Goal: Check status: Check status

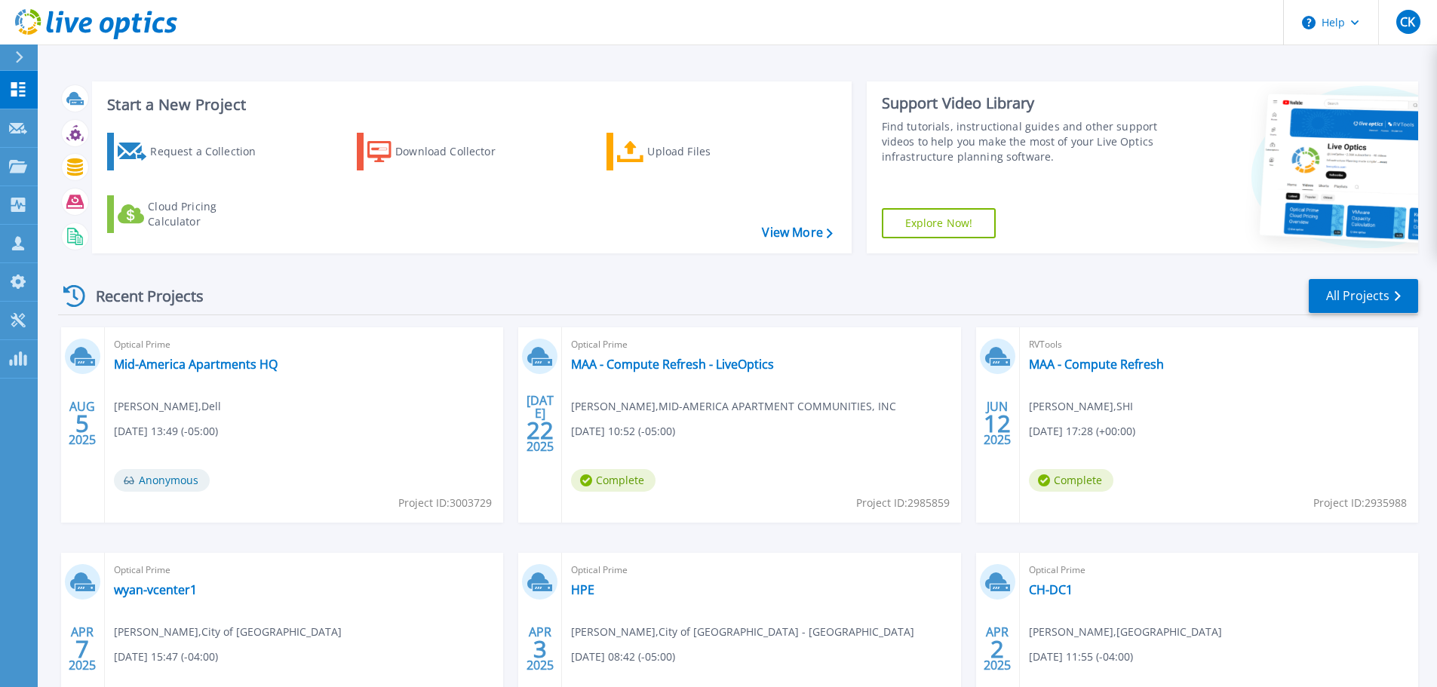
click at [630, 373] on div "Optical Prime MAA - Compute Refresh - LiveOptics [PERSON_NAME] , MID-AMERICA AP…" at bounding box center [761, 424] width 398 height 195
click at [642, 367] on link "MAA - Compute Refresh - LiveOptics" at bounding box center [672, 364] width 203 height 15
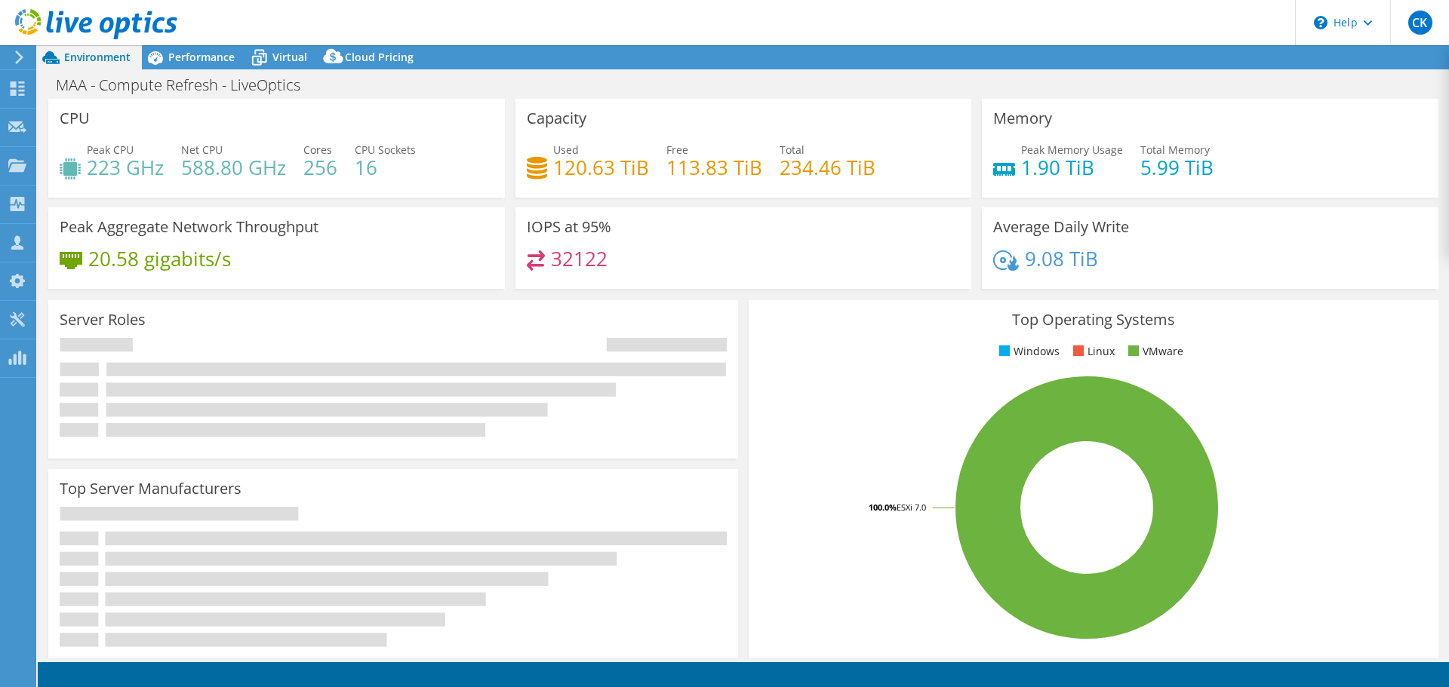
select select "USD"
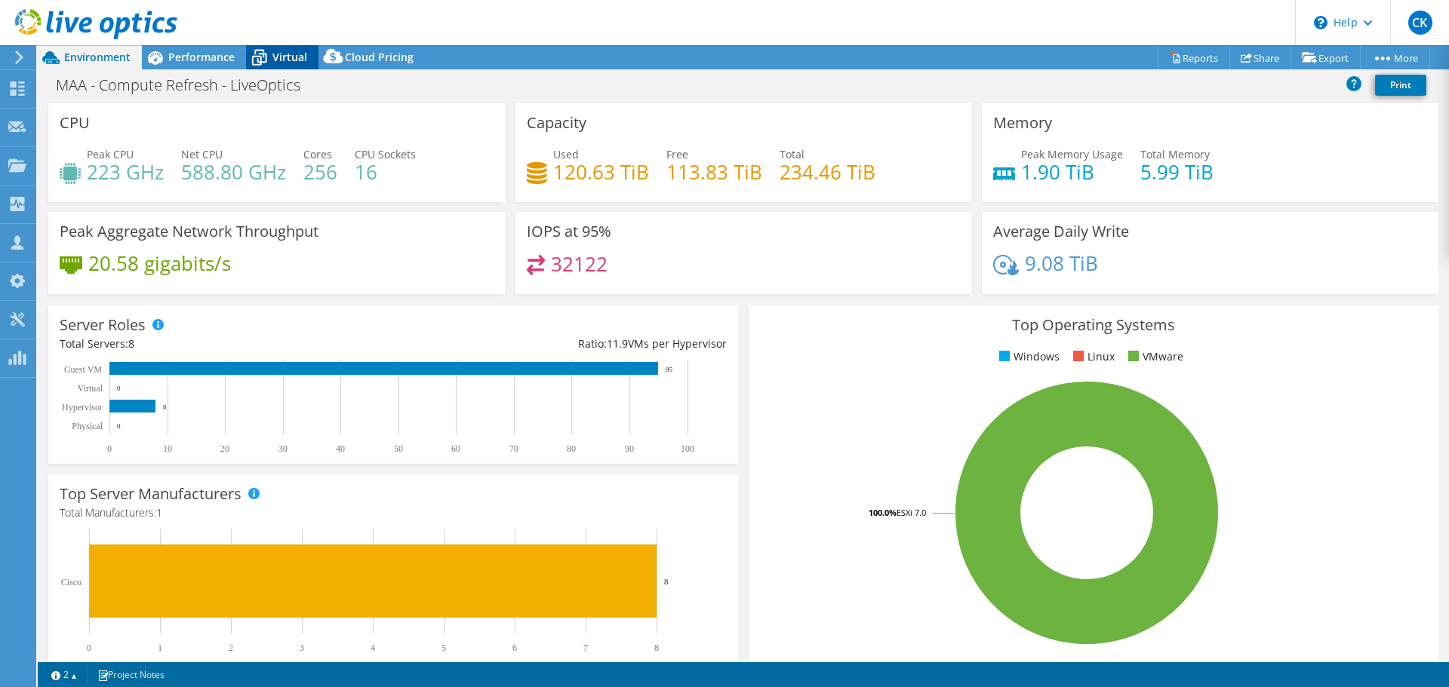
click at [287, 54] on span "Virtual" at bounding box center [289, 57] width 35 height 14
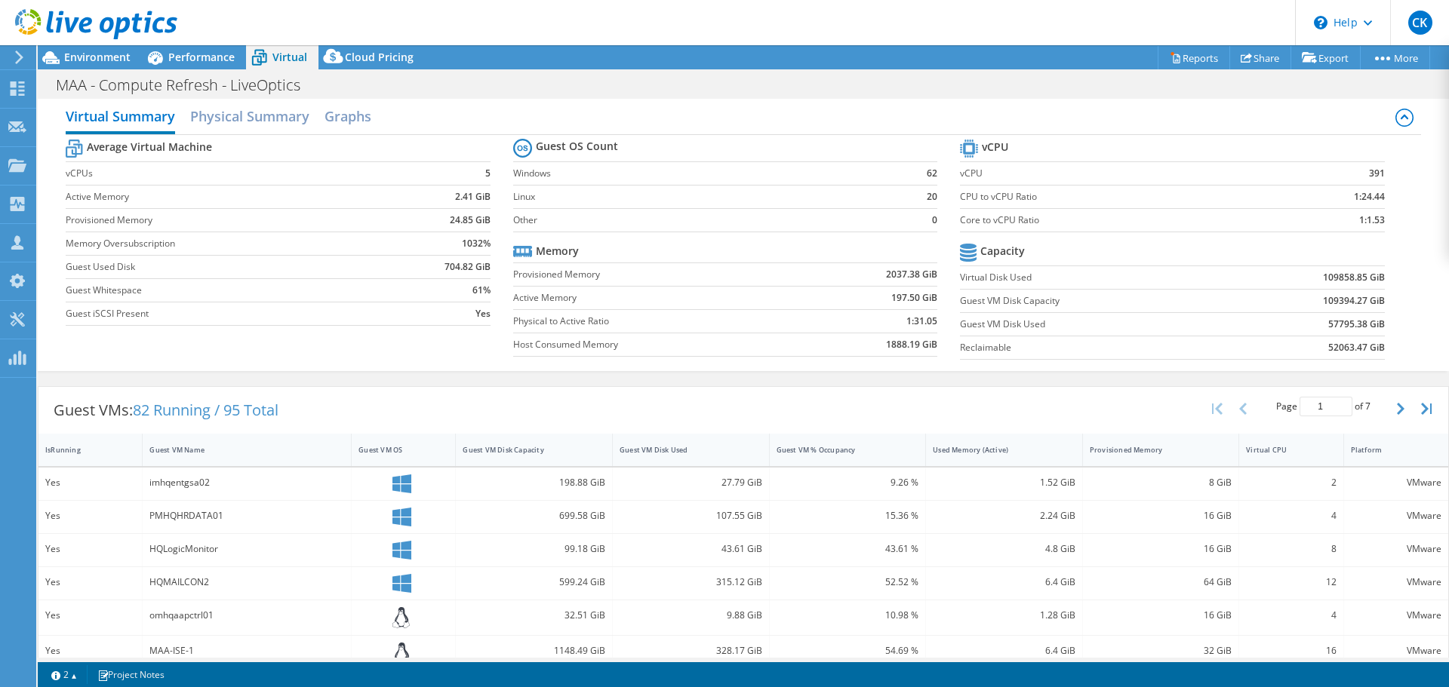
scroll to position [8, 0]
click at [208, 122] on h2 "Physical Summary" at bounding box center [249, 118] width 119 height 33
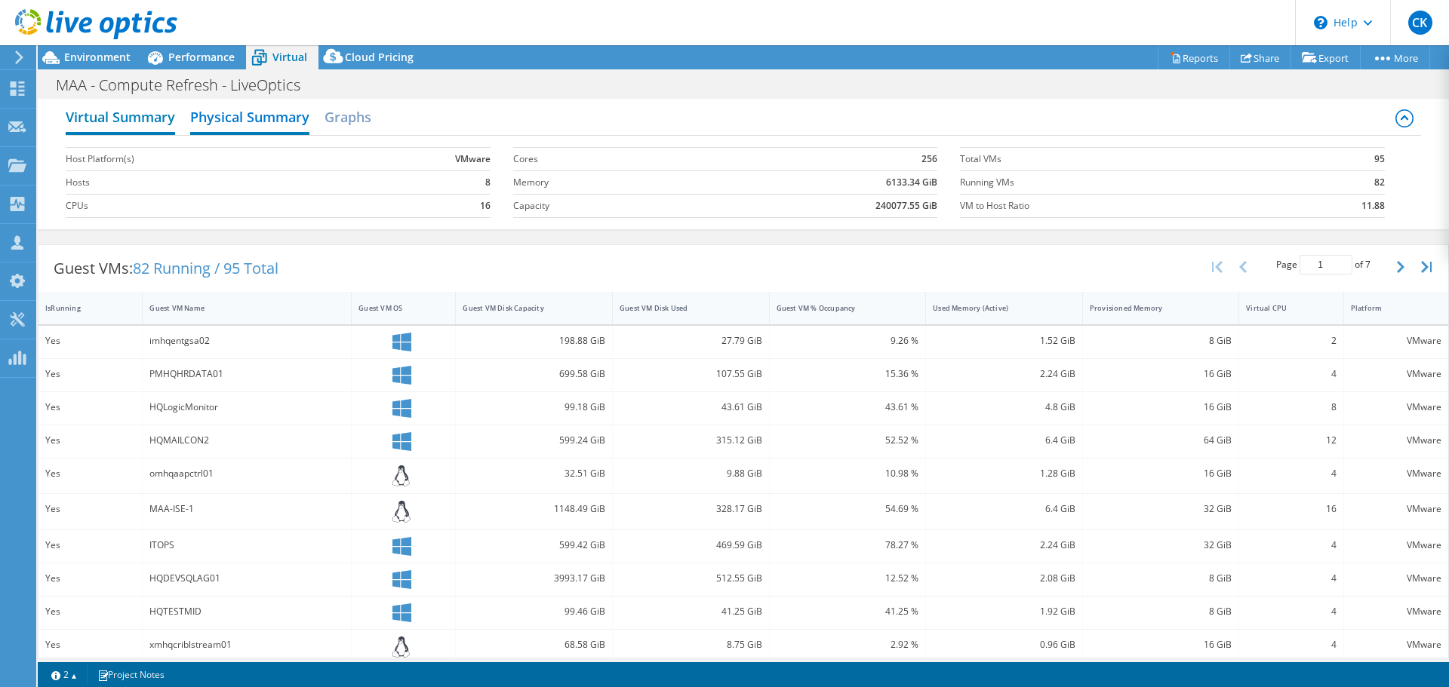
click at [150, 115] on h2 "Virtual Summary" at bounding box center [120, 118] width 109 height 33
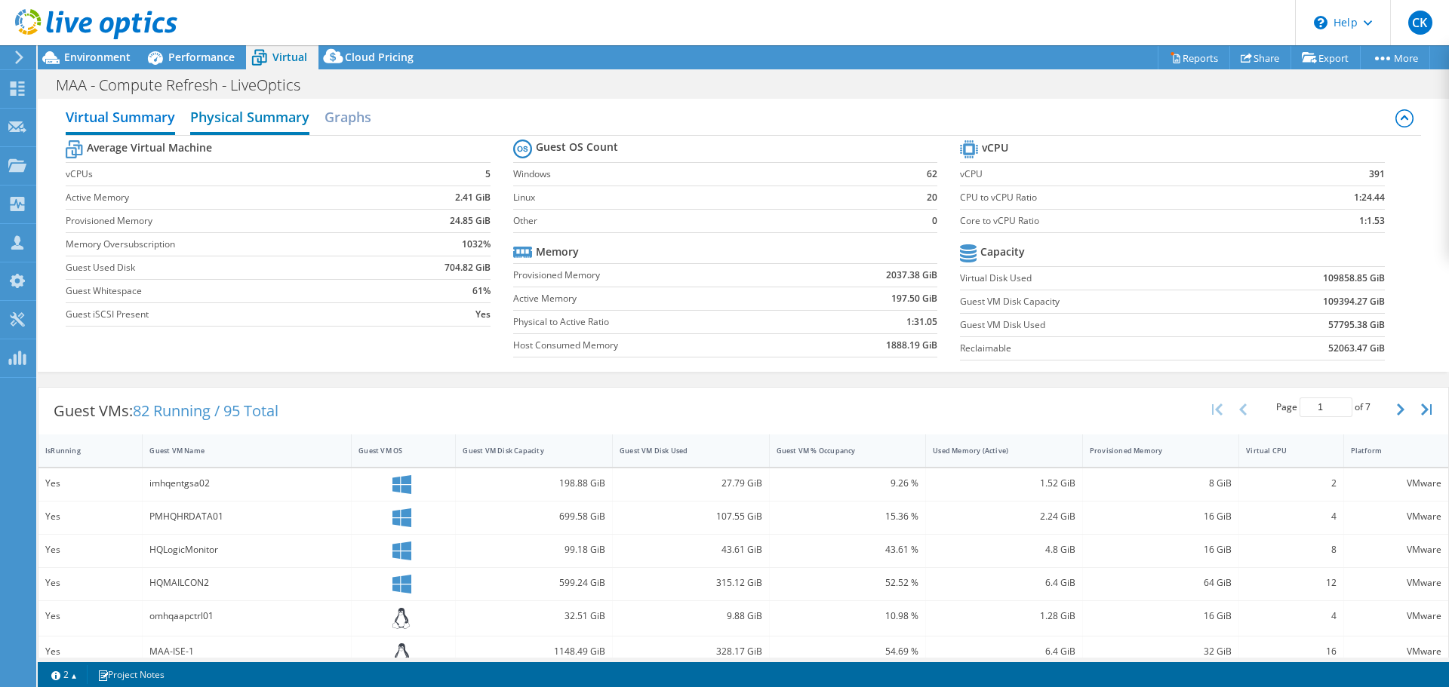
click at [233, 115] on h2 "Physical Summary" at bounding box center [249, 118] width 119 height 33
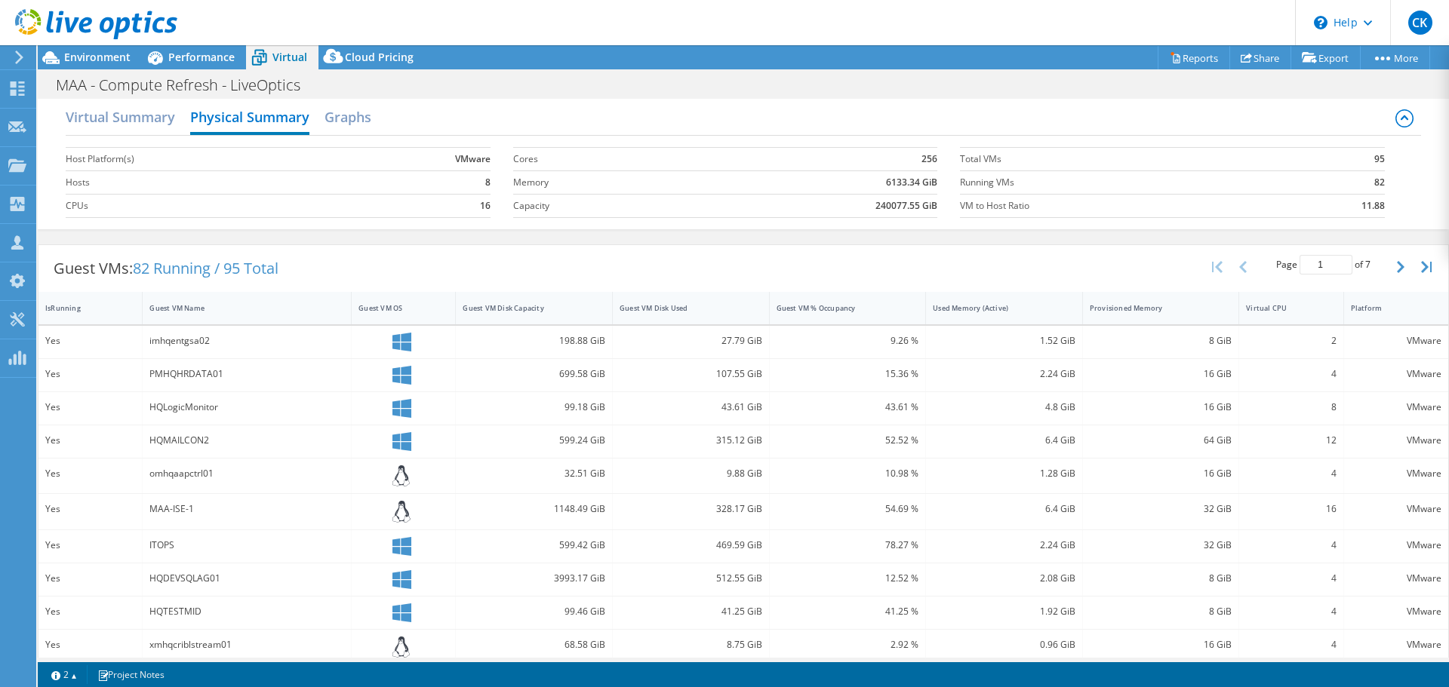
scroll to position [0, 0]
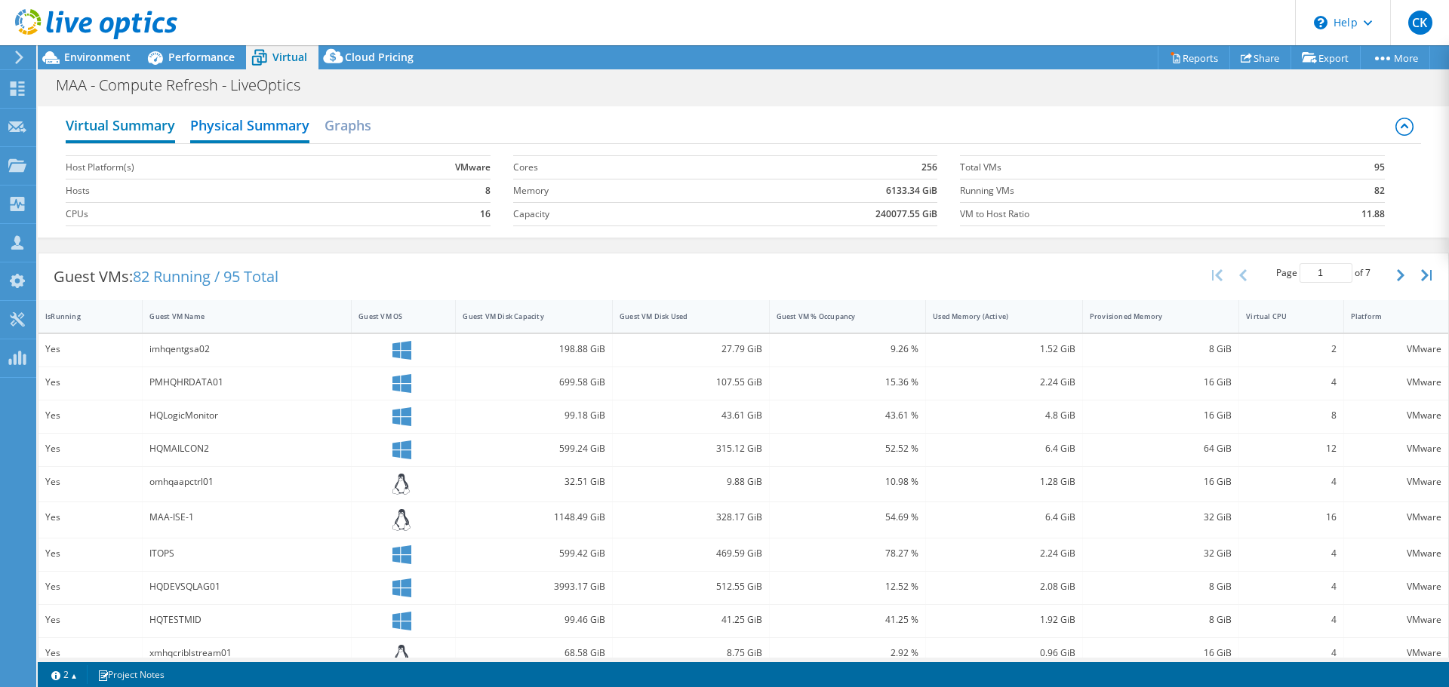
click at [151, 116] on h2 "Virtual Summary" at bounding box center [120, 126] width 109 height 33
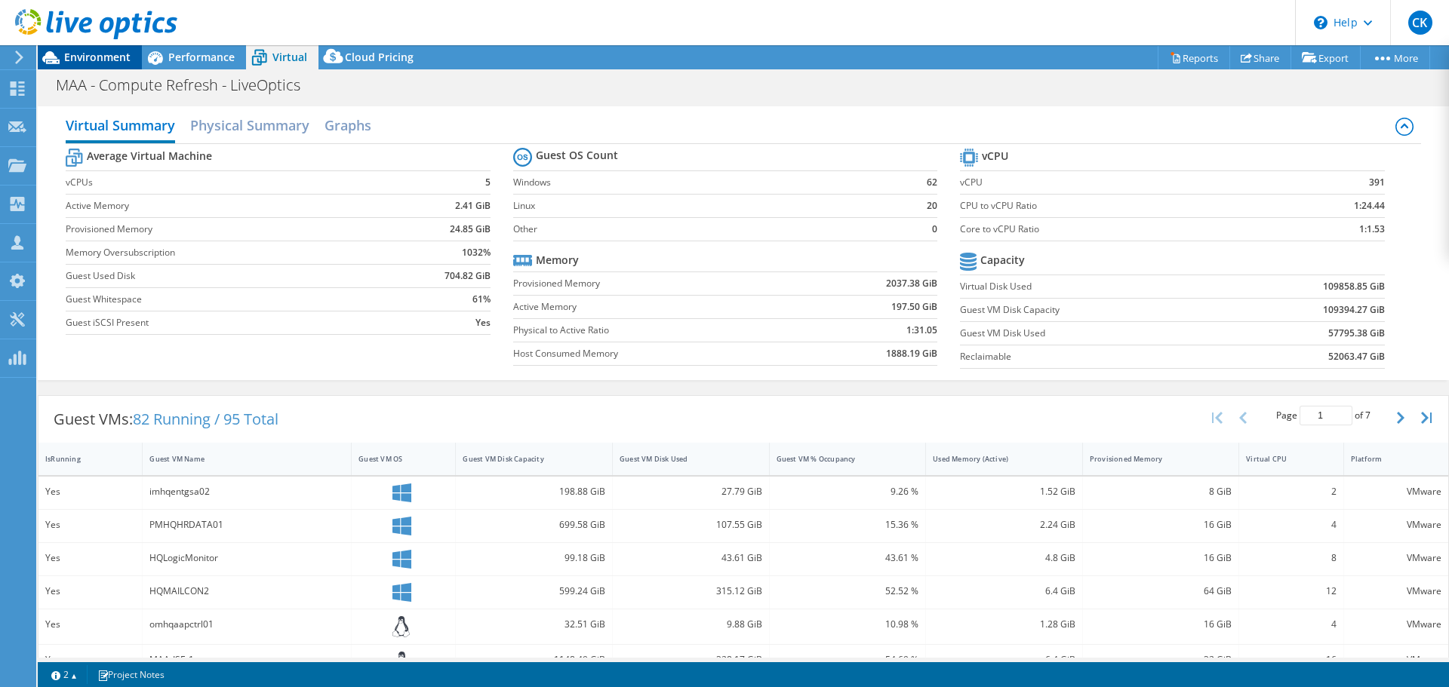
click at [124, 63] on span "Environment" at bounding box center [97, 57] width 66 height 14
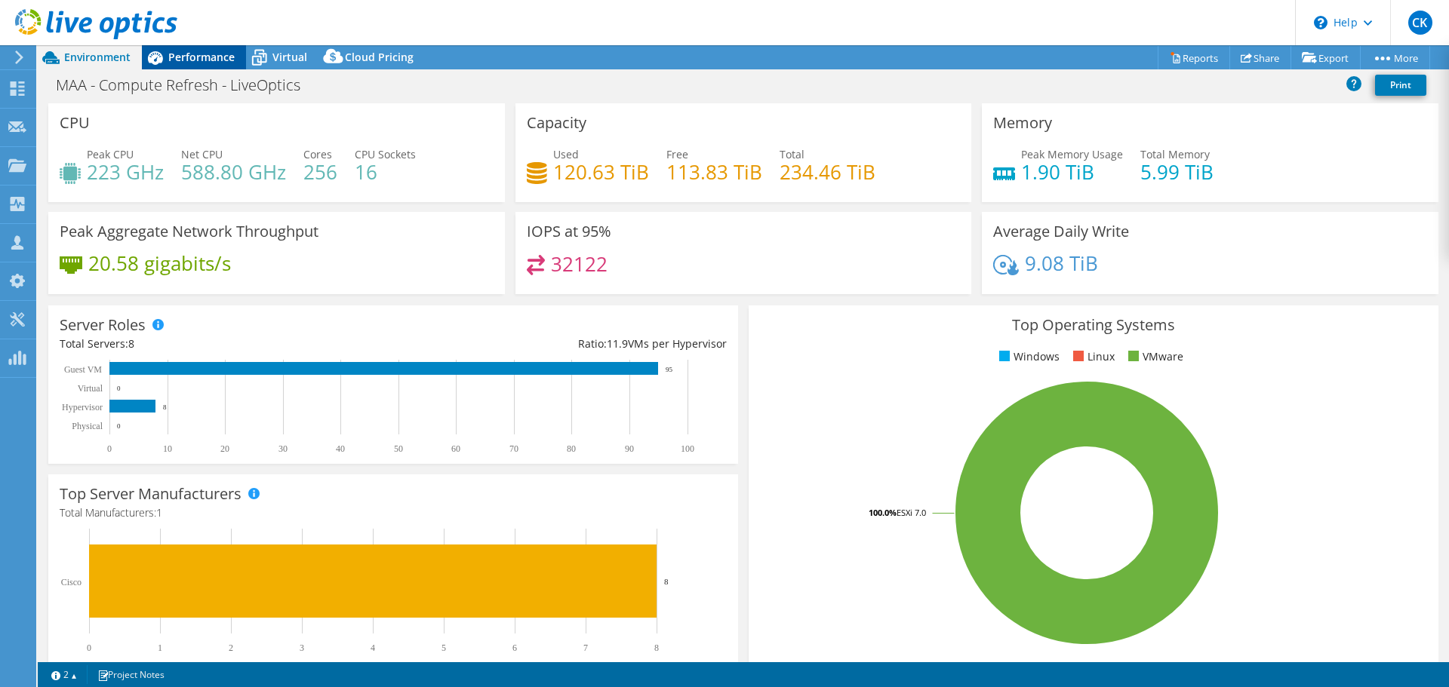
click at [222, 57] on span "Performance" at bounding box center [201, 57] width 66 height 14
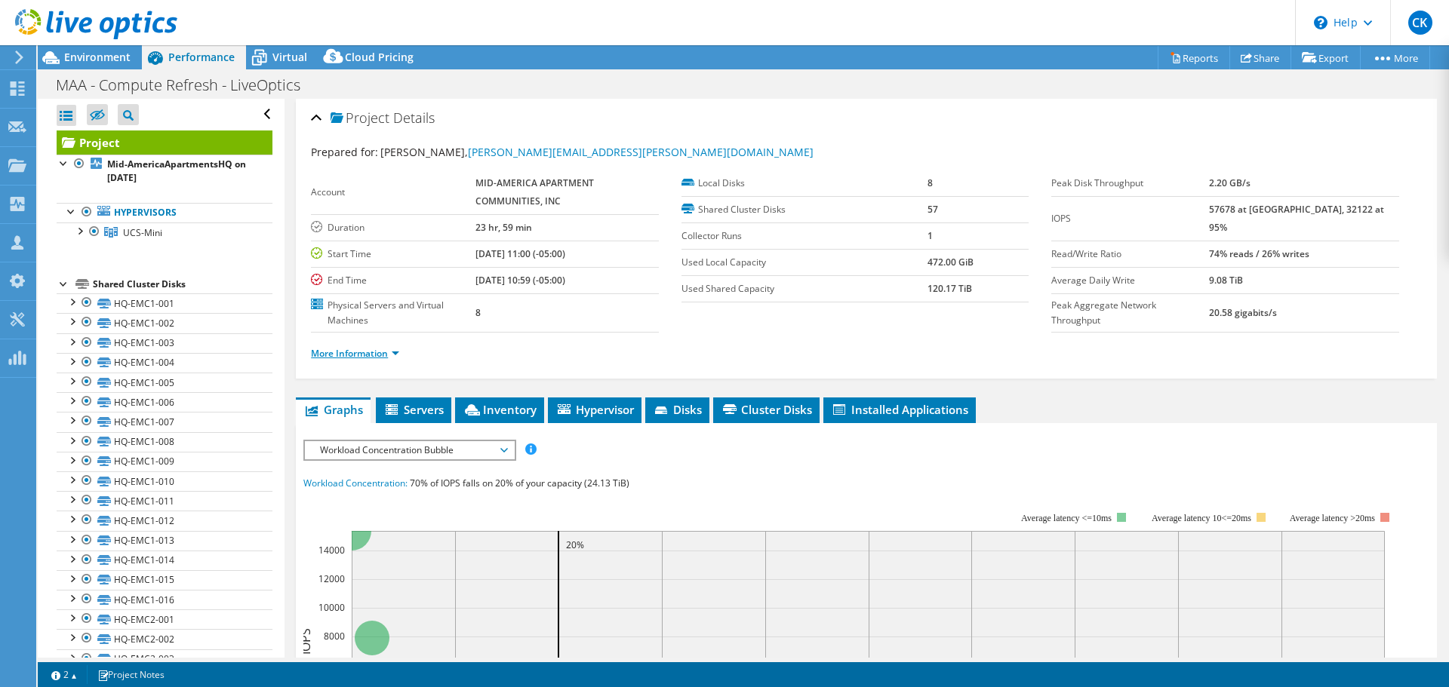
click at [349, 351] on link "More Information" at bounding box center [355, 353] width 88 height 13
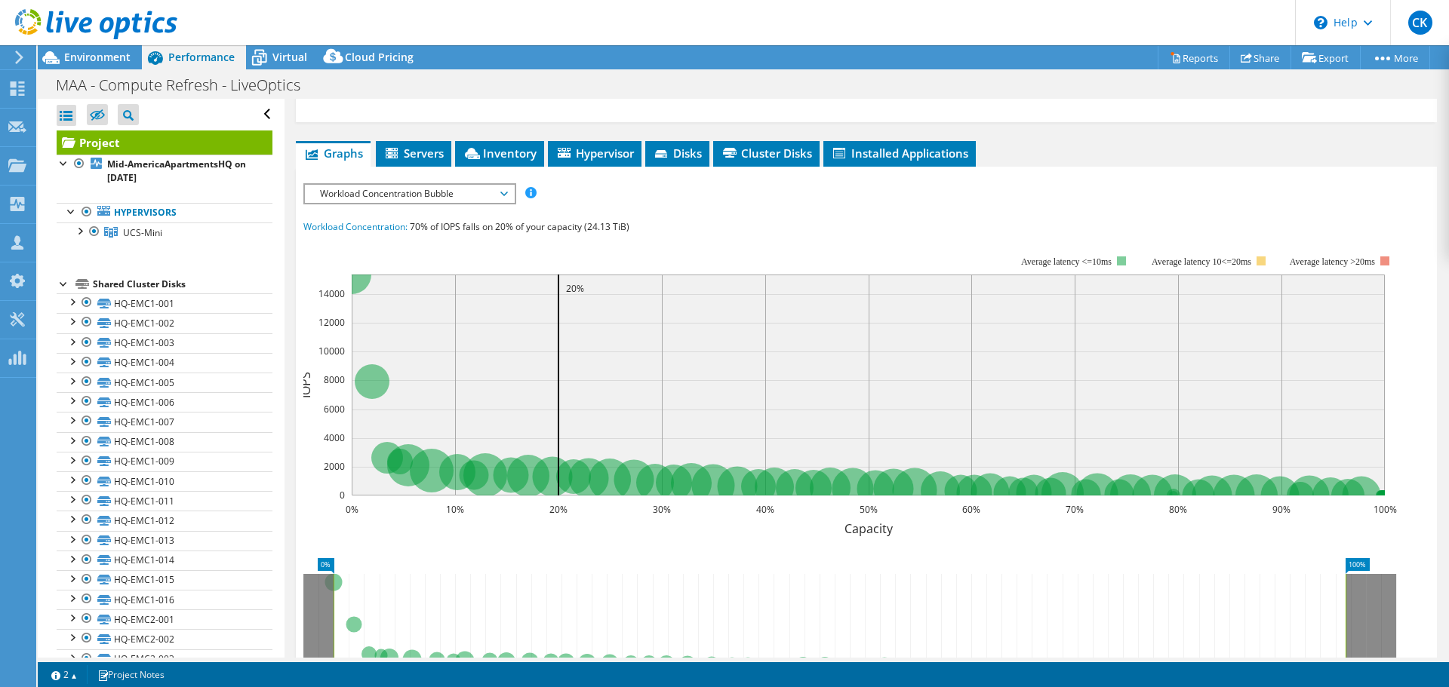
scroll to position [476, 0]
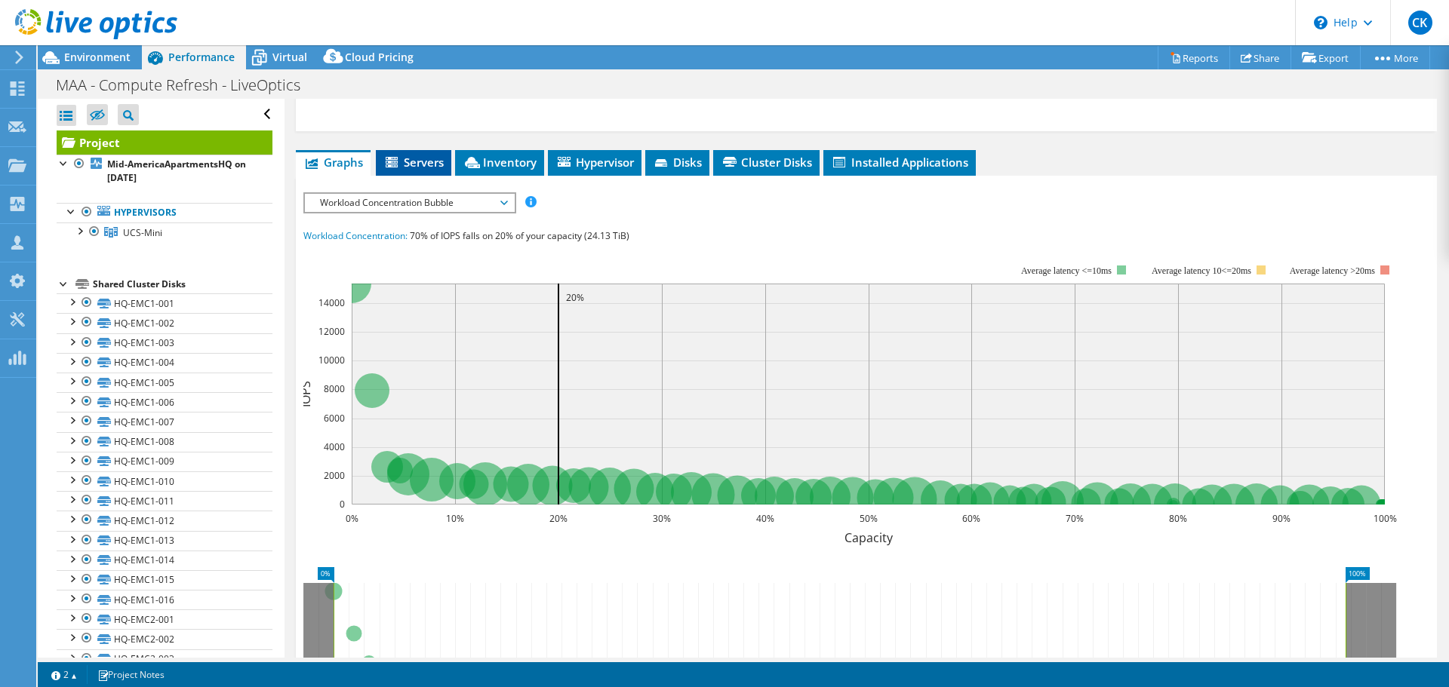
click at [429, 174] on li "Servers" at bounding box center [413, 163] width 75 height 26
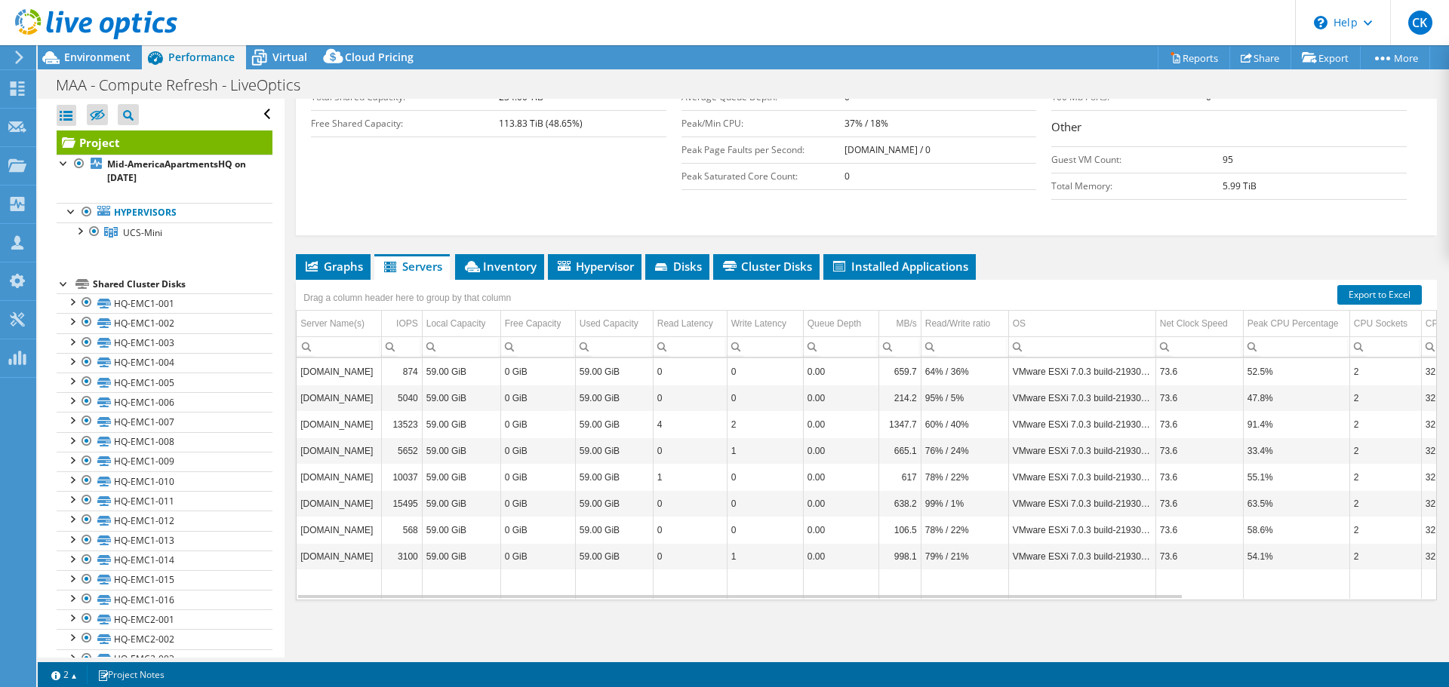
scroll to position [6, 0]
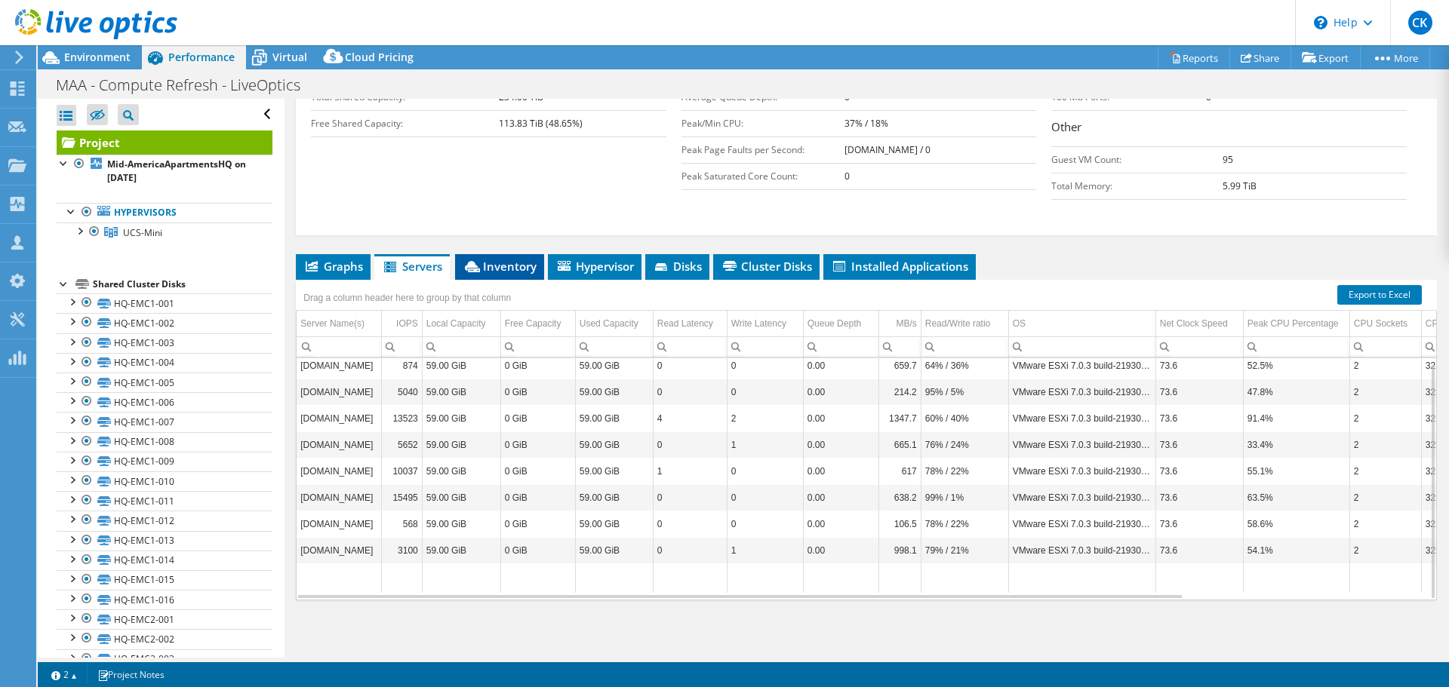
click at [503, 267] on span "Inventory" at bounding box center [500, 266] width 74 height 15
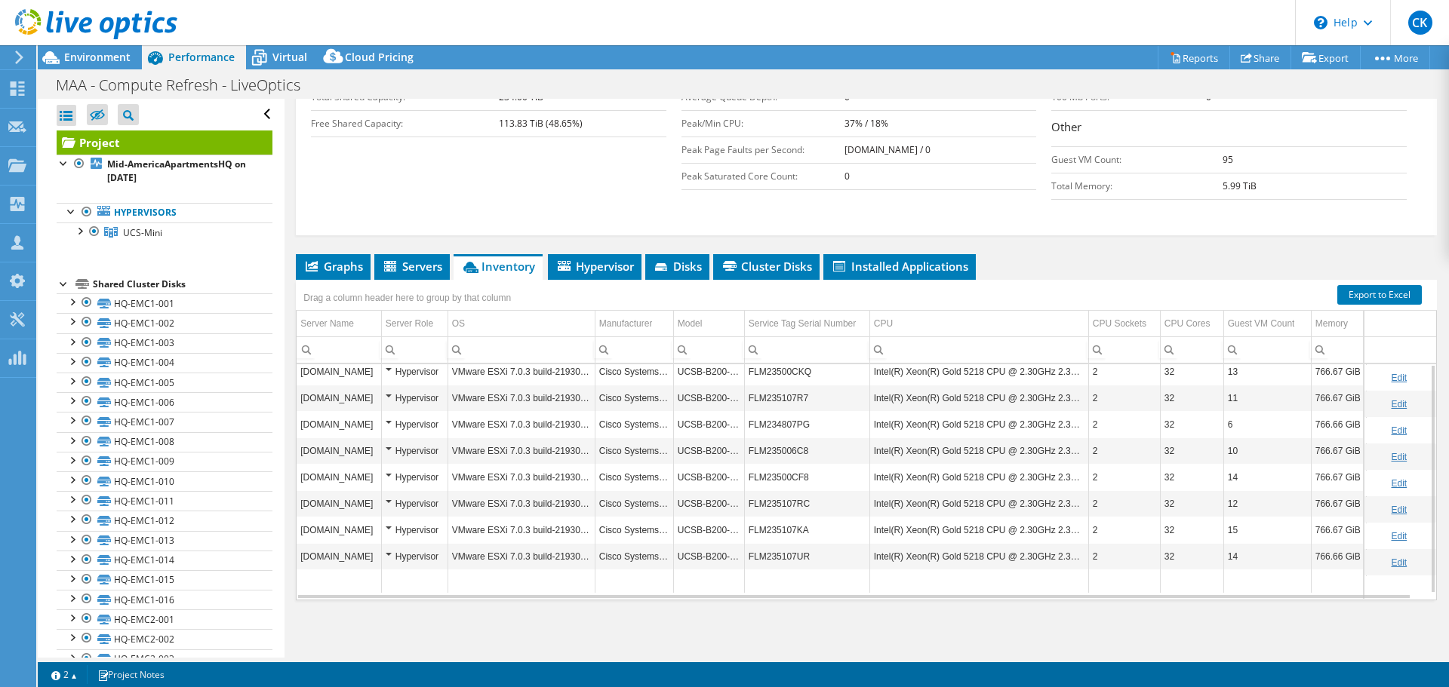
scroll to position [0, 0]
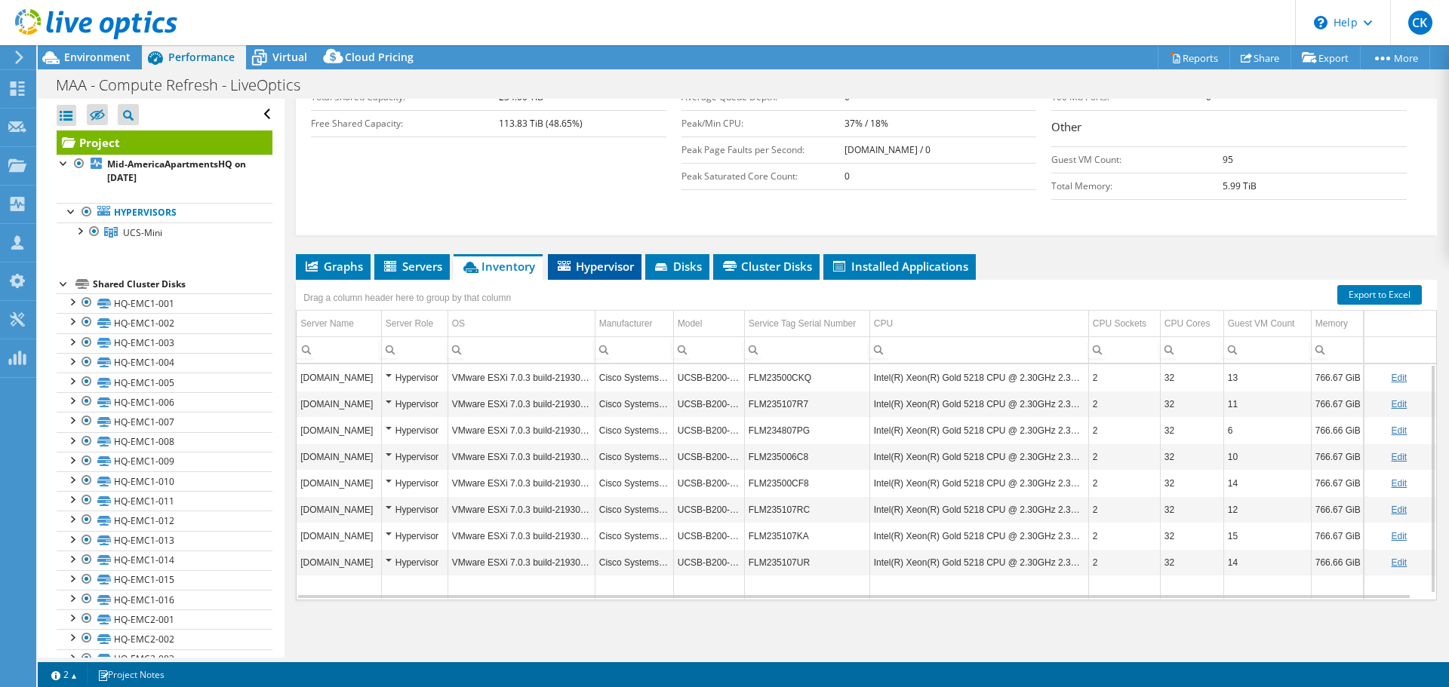
click at [586, 274] on li "Hypervisor" at bounding box center [595, 267] width 94 height 26
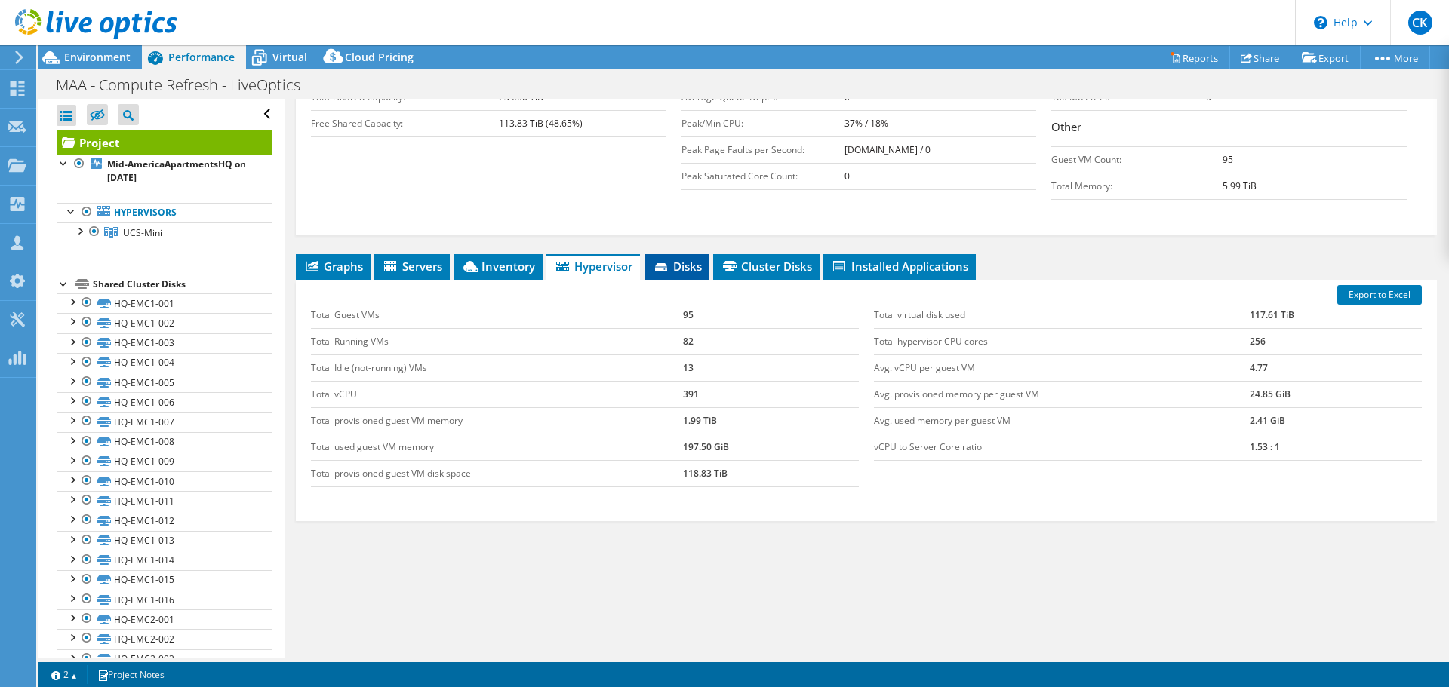
click at [675, 269] on span "Disks" at bounding box center [677, 266] width 49 height 15
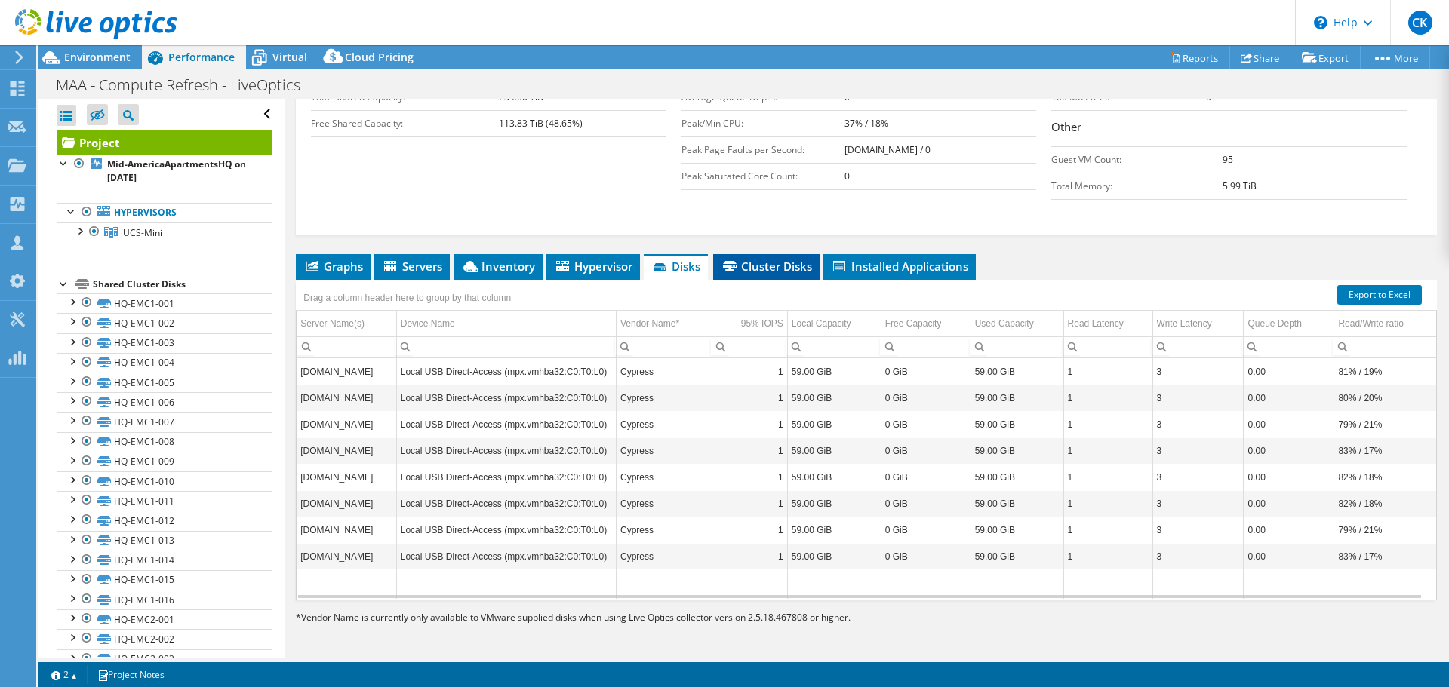
click at [756, 262] on span "Cluster Disks" at bounding box center [766, 266] width 91 height 15
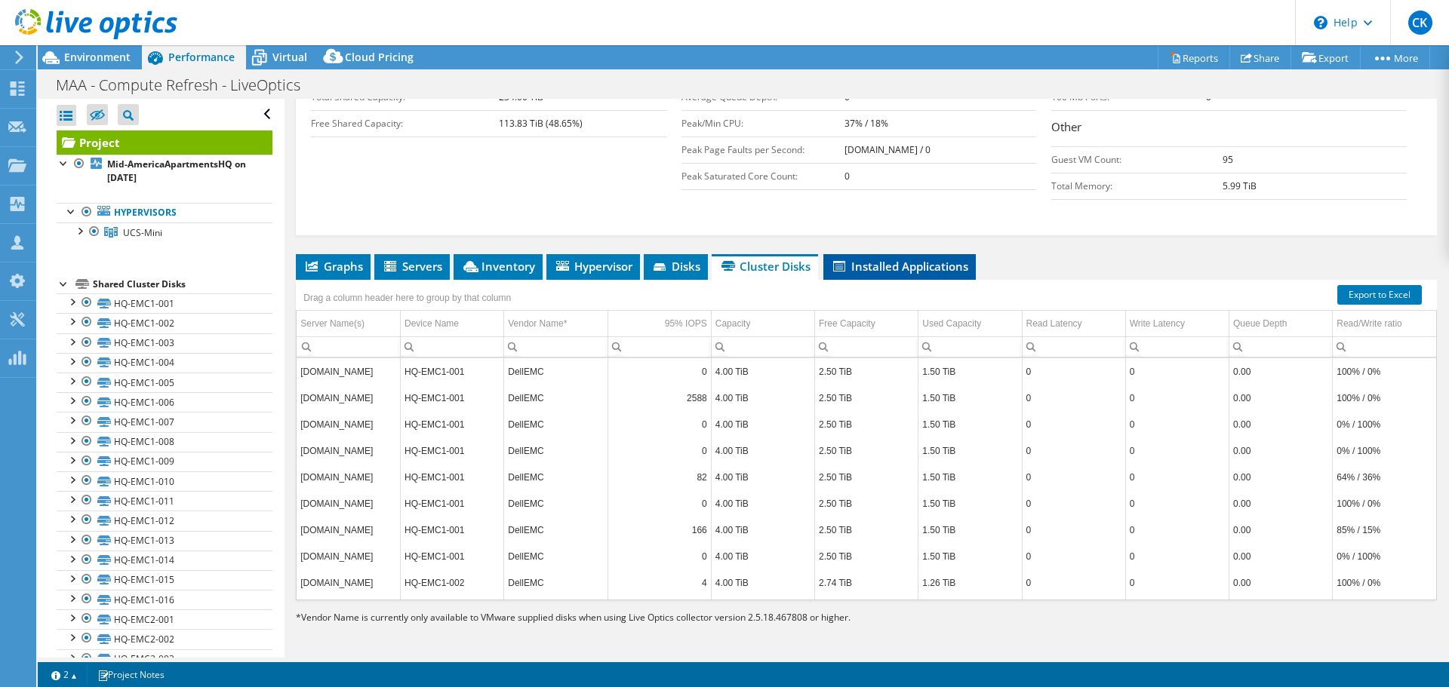
click at [856, 260] on span "Installed Applications" at bounding box center [899, 266] width 137 height 15
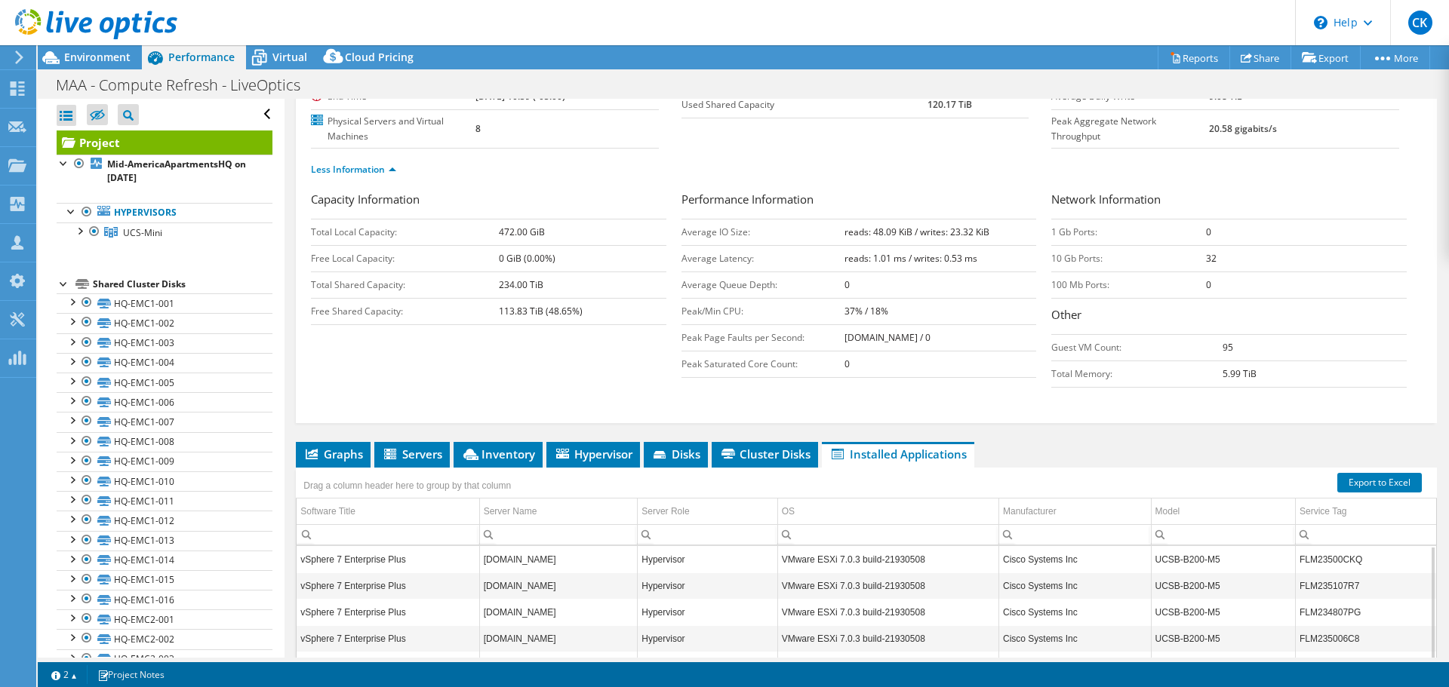
scroll to position [372, 0]
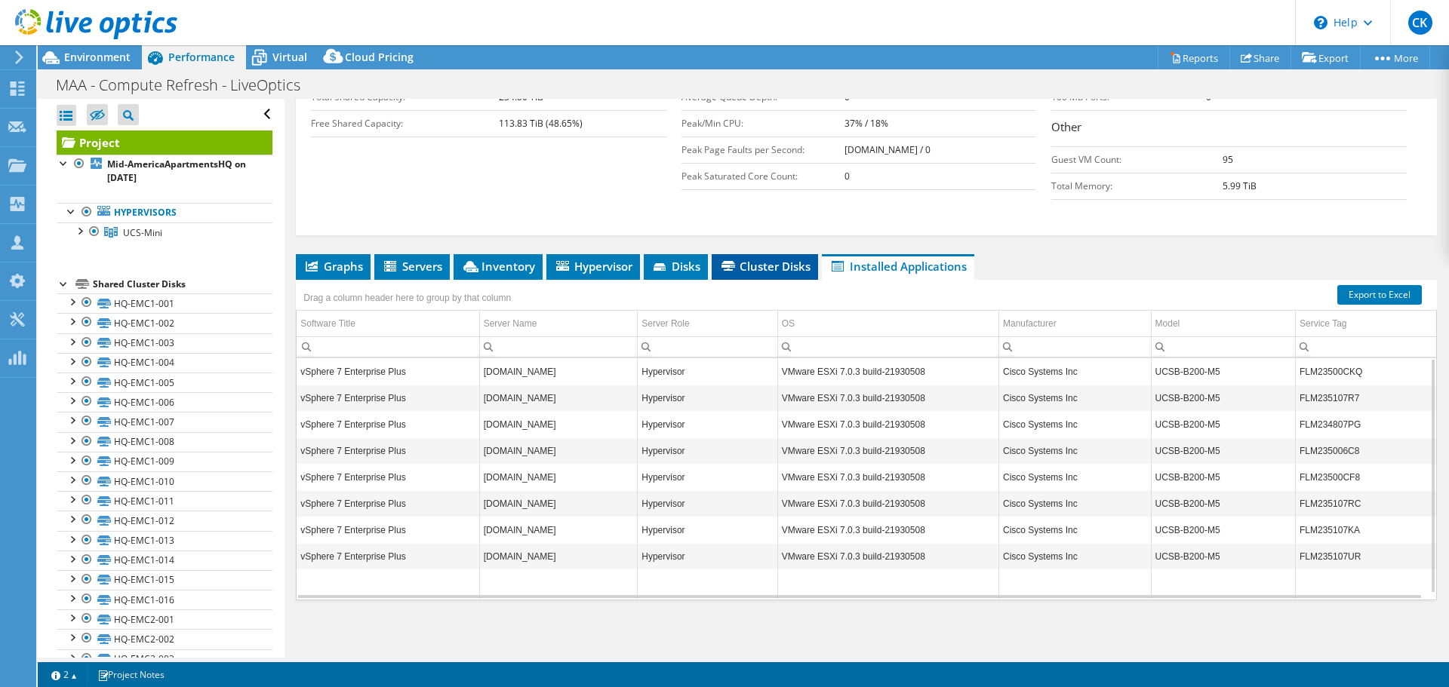
click at [765, 256] on li "Cluster Disks" at bounding box center [765, 267] width 106 height 26
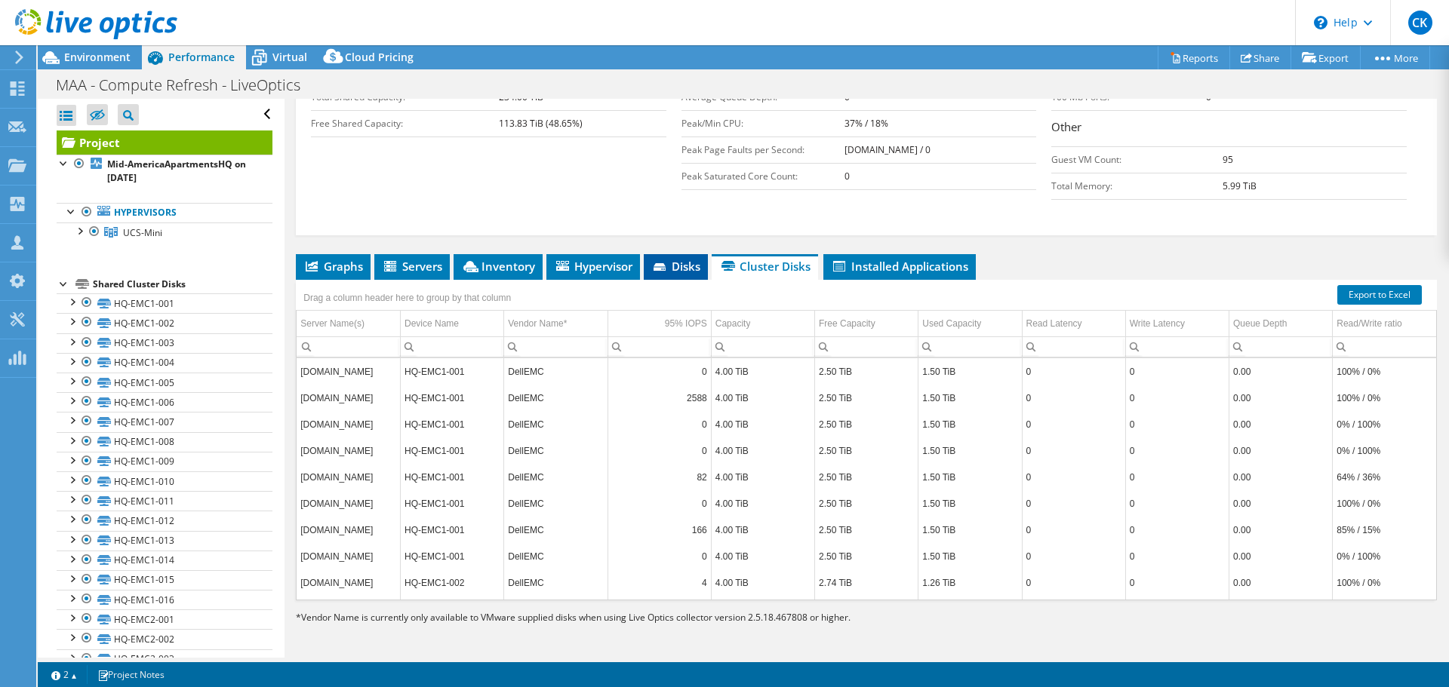
click at [686, 263] on span "Disks" at bounding box center [675, 266] width 49 height 15
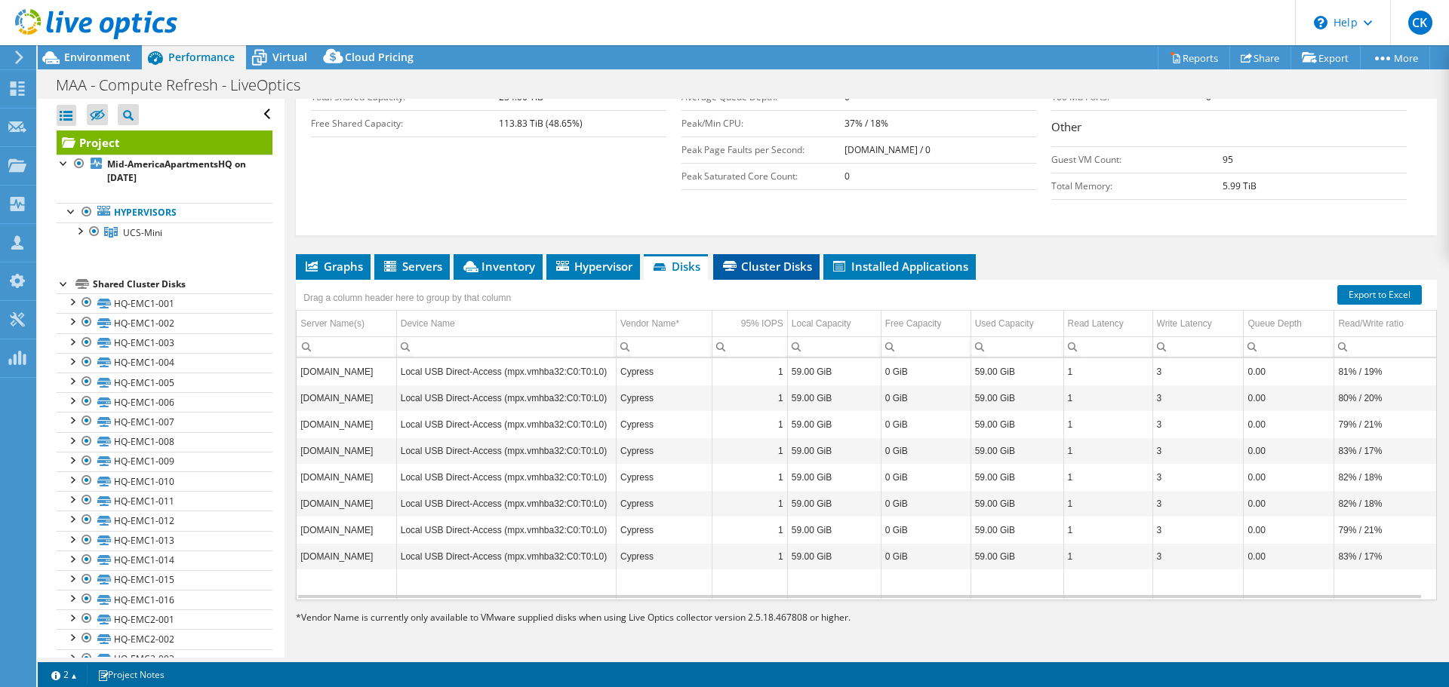
click at [798, 268] on span "Cluster Disks" at bounding box center [766, 266] width 91 height 15
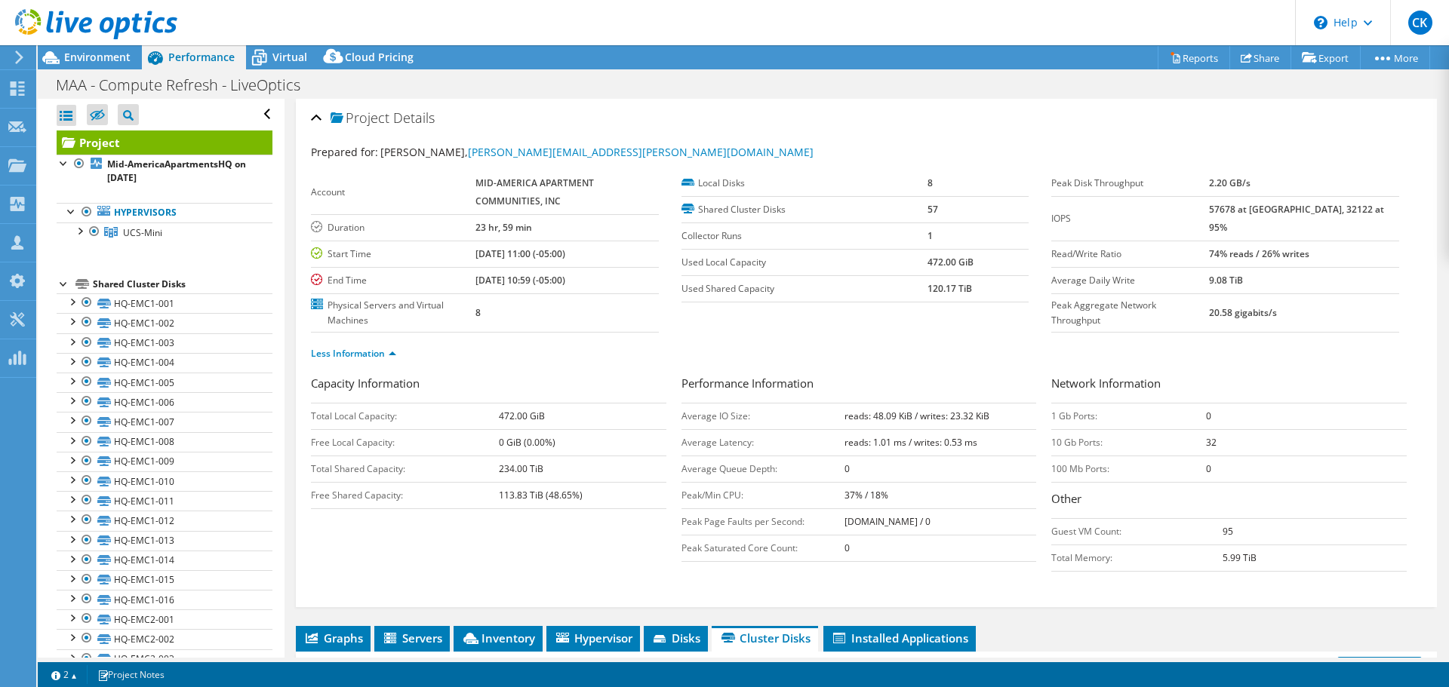
scroll to position [228, 0]
click at [287, 63] on span "Virtual" at bounding box center [289, 57] width 35 height 14
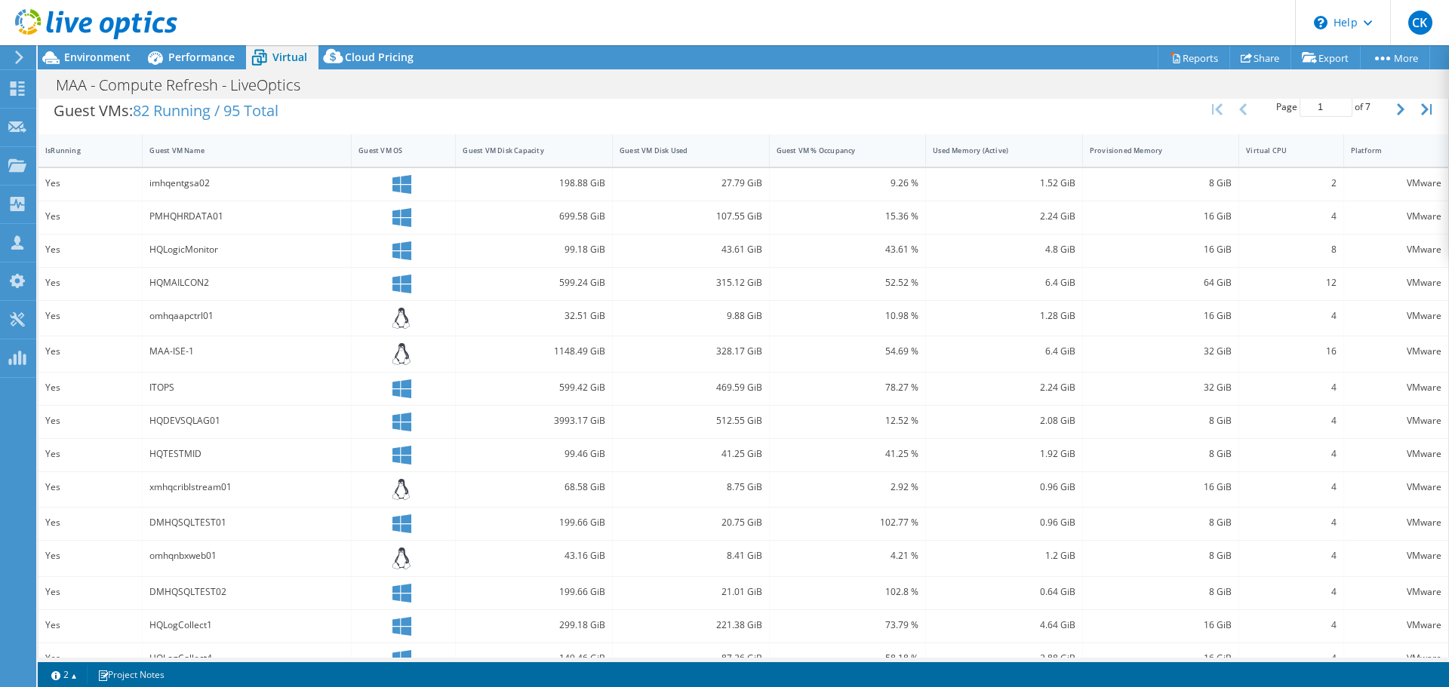
scroll to position [335, 0]
